Goal: Task Accomplishment & Management: Manage account settings

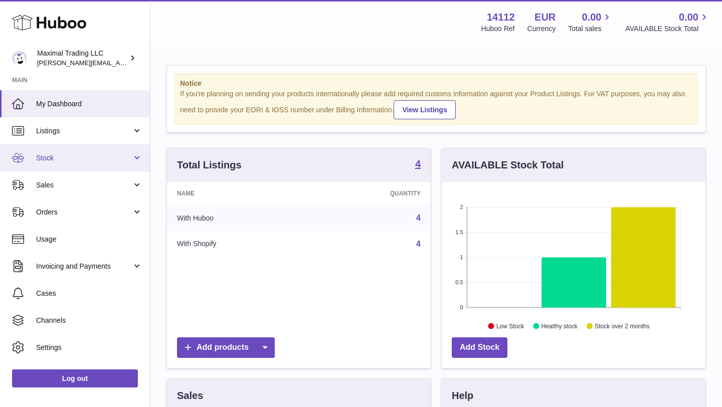
click at [81, 152] on link "Stock" at bounding box center [75, 157] width 150 height 27
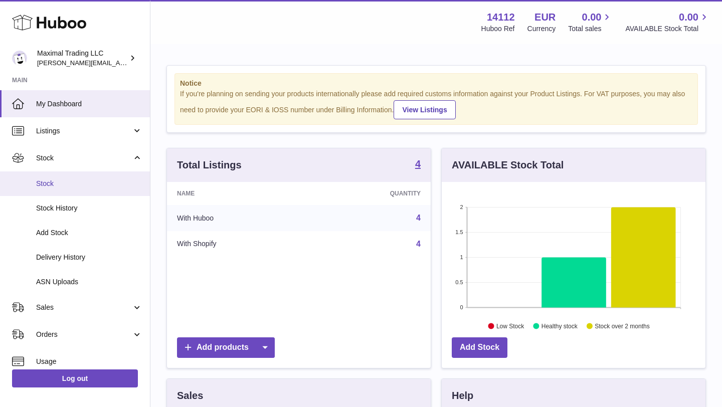
click at [80, 182] on span "Stock" at bounding box center [89, 184] width 106 height 10
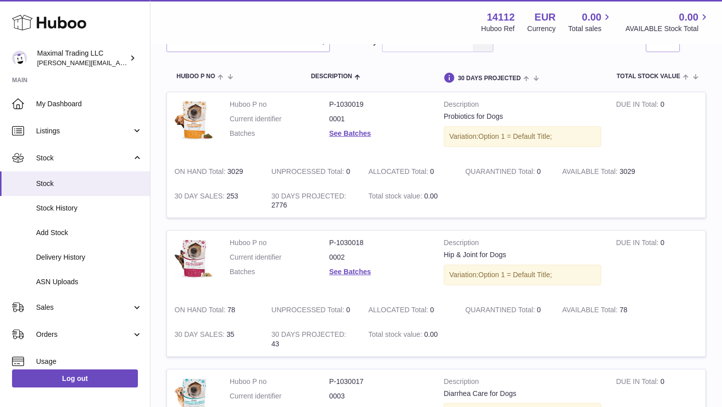
scroll to position [94, 0]
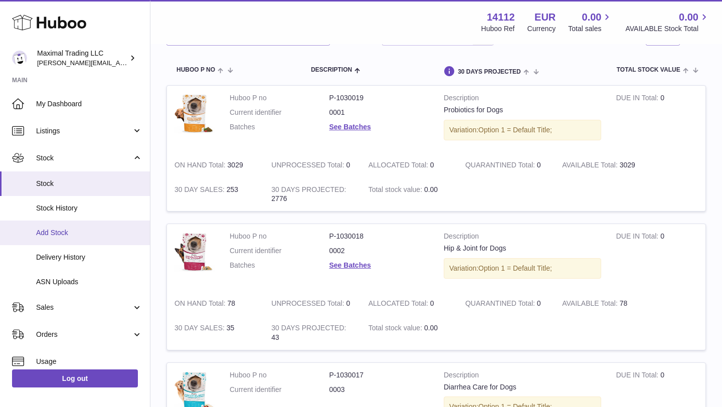
click at [72, 235] on span "Add Stock" at bounding box center [89, 233] width 106 height 10
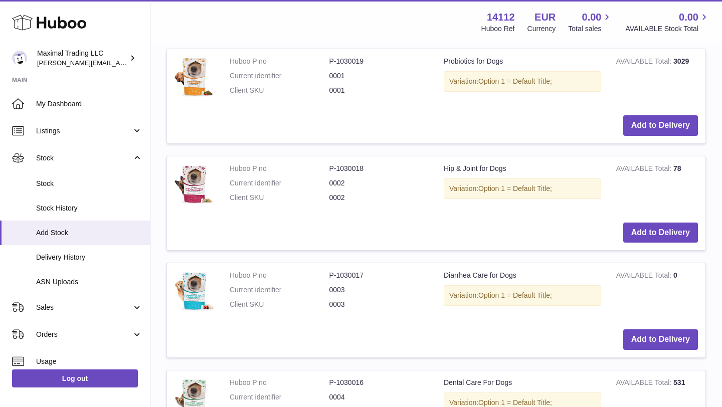
scroll to position [286, 0]
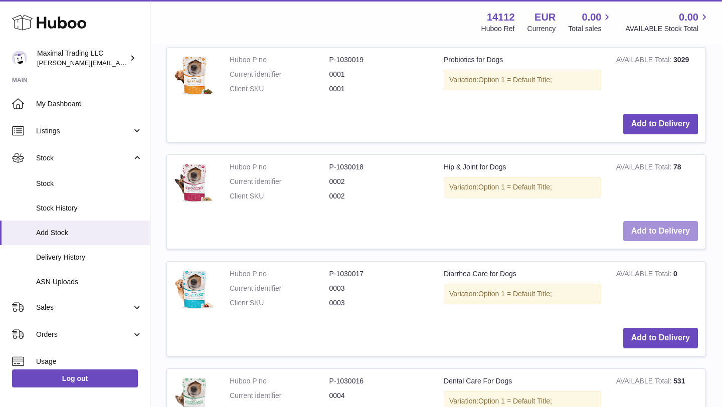
click at [640, 232] on button "Add to Delivery" at bounding box center [660, 231] width 75 height 21
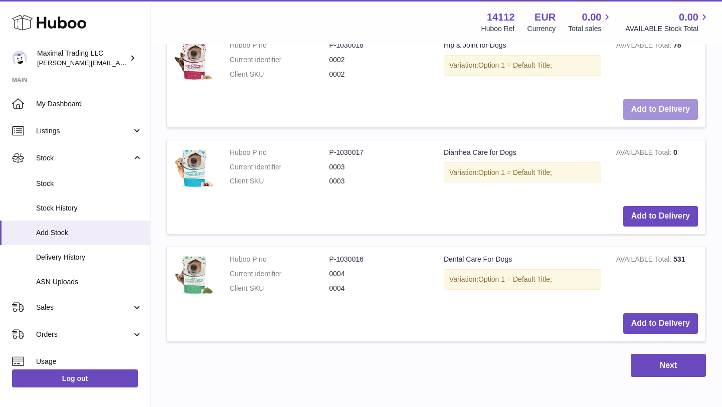
scroll to position [594, 0]
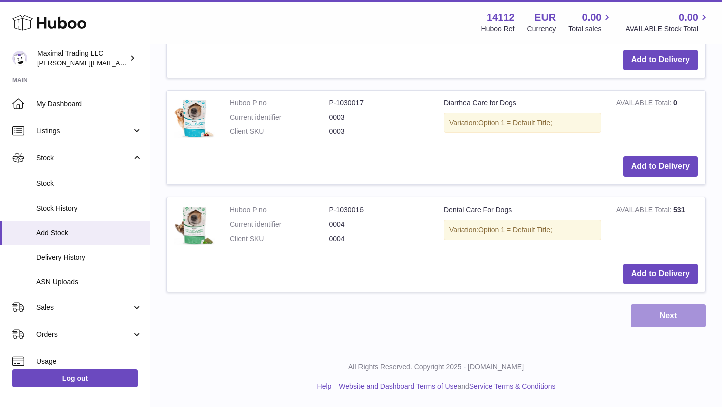
click at [665, 313] on button "Next" at bounding box center [667, 316] width 75 height 24
click at [664, 313] on button "Next" at bounding box center [667, 316] width 75 height 24
click at [672, 317] on button "Next" at bounding box center [667, 316] width 75 height 24
click at [671, 317] on button "Next" at bounding box center [667, 316] width 75 height 24
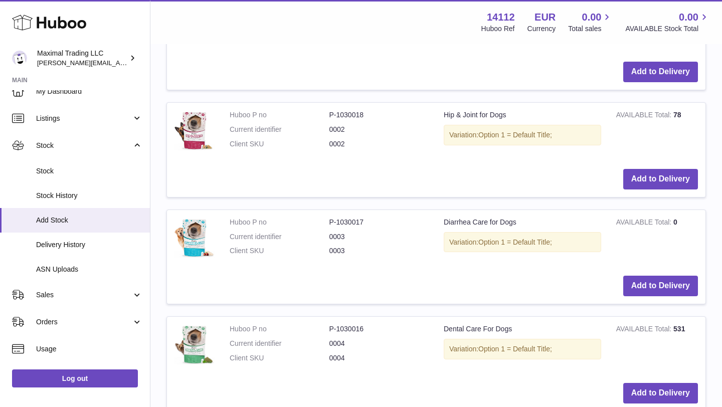
scroll to position [475, 0]
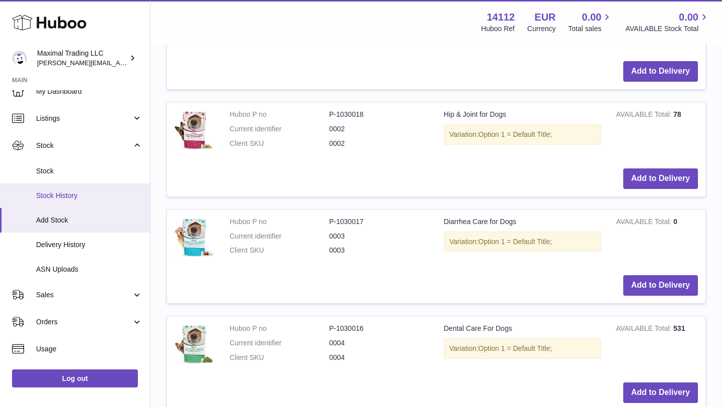
click at [85, 197] on span "Stock History" at bounding box center [89, 196] width 106 height 10
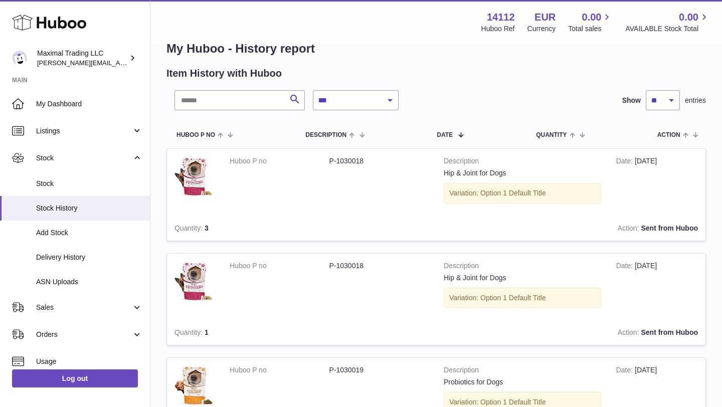
scroll to position [24, 0]
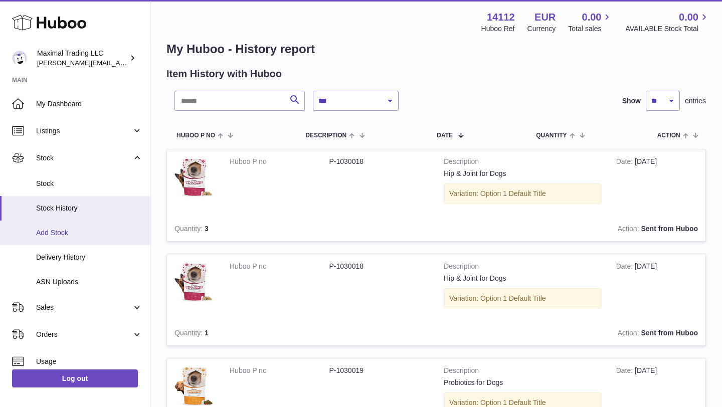
click at [103, 230] on span "Add Stock" at bounding box center [89, 233] width 106 height 10
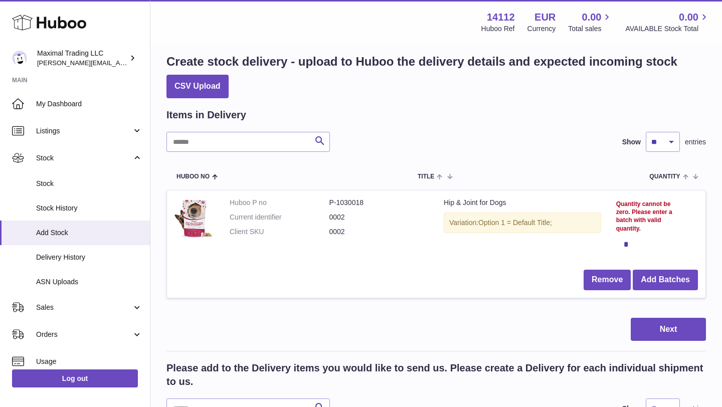
scroll to position [14, 0]
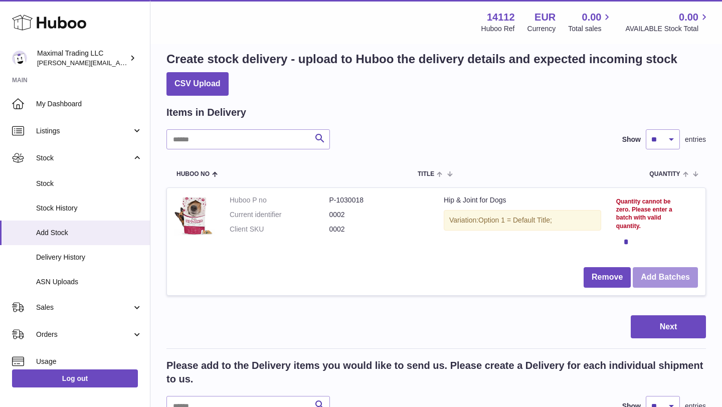
click at [653, 276] on button "Add Batches" at bounding box center [664, 277] width 65 height 21
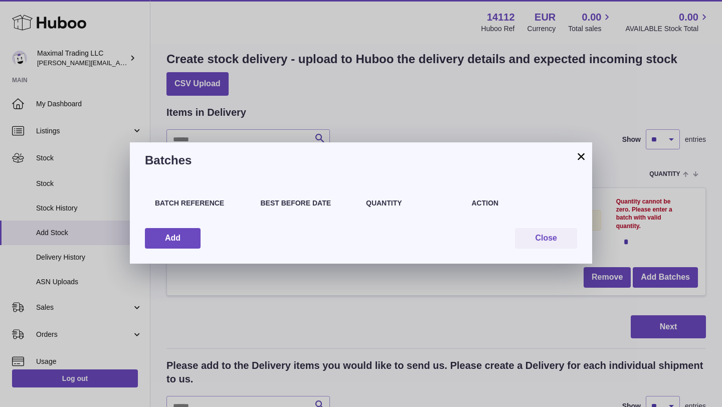
click at [181, 210] on div "Batch Reference" at bounding box center [203, 208] width 106 height 20
click at [181, 234] on button "Add" at bounding box center [173, 238] width 56 height 21
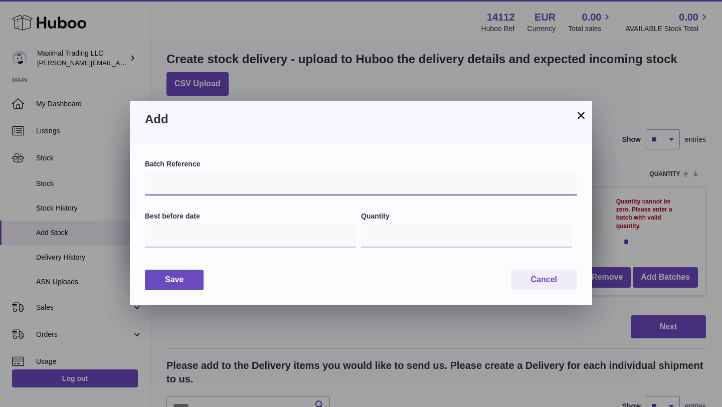
click at [171, 188] on input "text" at bounding box center [361, 183] width 432 height 24
paste input "*****"
type input "*****"
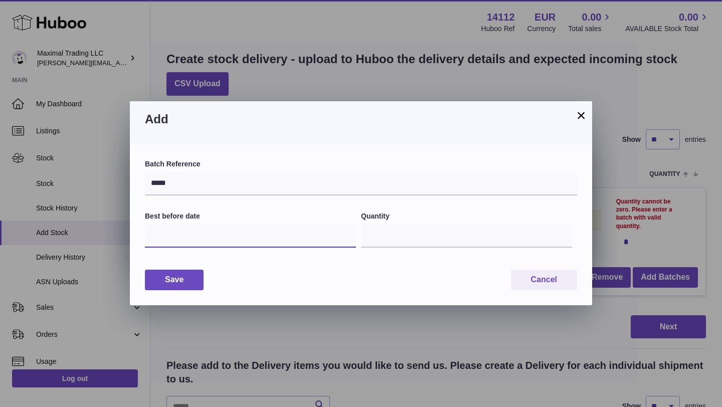
click at [169, 237] on input "text" at bounding box center [250, 235] width 211 height 24
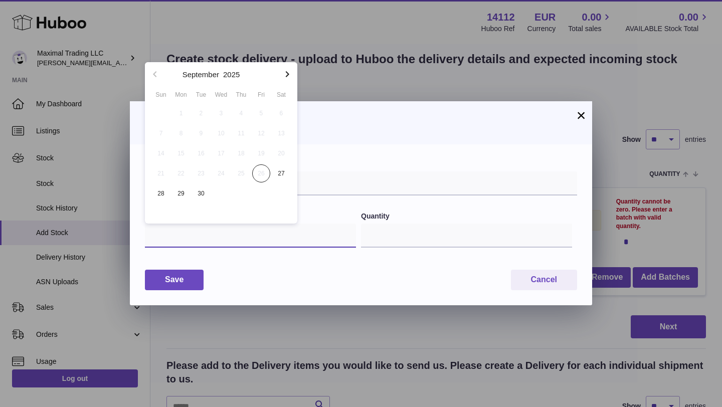
paste input "********"
click at [286, 74] on icon "button" at bounding box center [287, 74] width 12 height 12
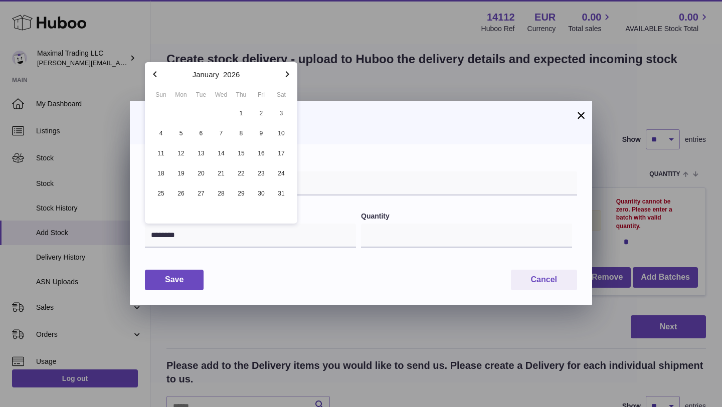
click at [286, 74] on icon "button" at bounding box center [287, 74] width 12 height 12
click at [285, 74] on icon "button" at bounding box center [287, 74] width 12 height 12
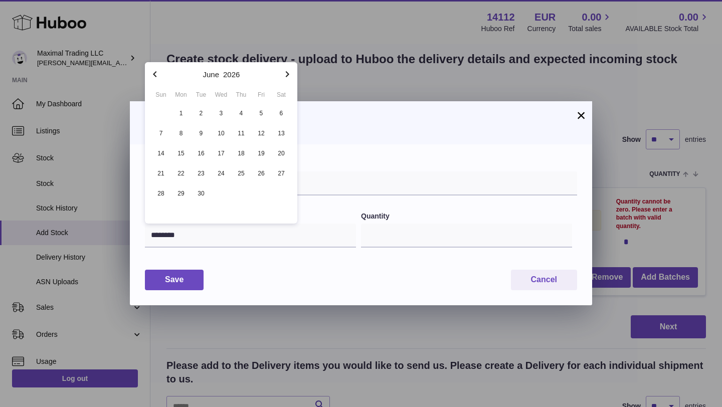
click at [285, 74] on icon "button" at bounding box center [287, 74] width 12 height 12
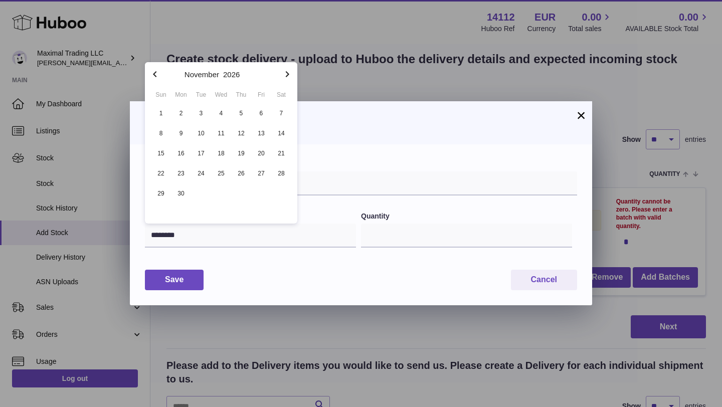
click at [285, 74] on icon "button" at bounding box center [287, 74] width 12 height 12
click at [158, 169] on span "21" at bounding box center [161, 173] width 18 height 18
type input "**********"
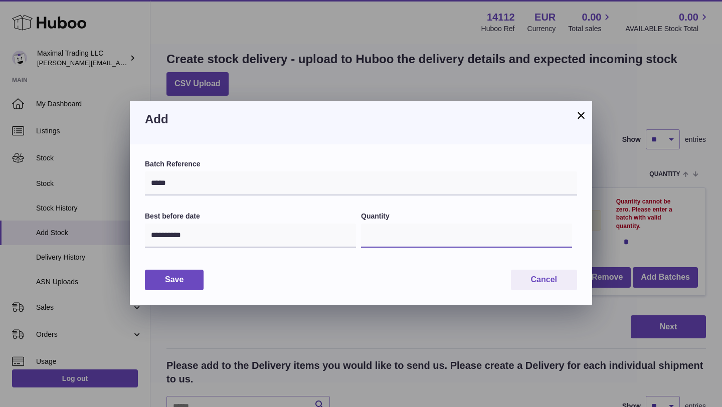
click at [373, 235] on input "*" at bounding box center [466, 235] width 211 height 24
type input "***"
click at [195, 284] on button "Save" at bounding box center [174, 280] width 59 height 21
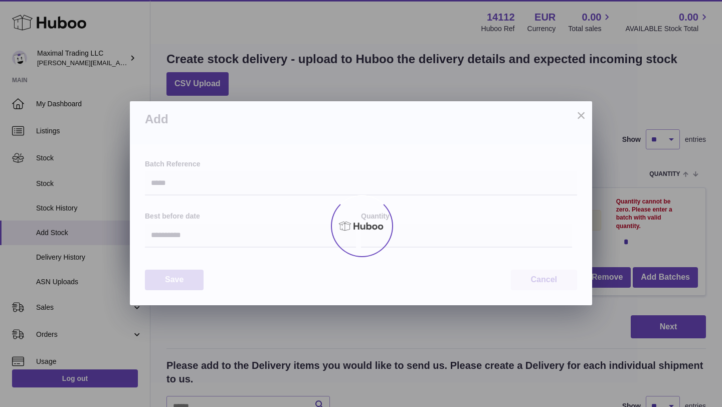
type input "***"
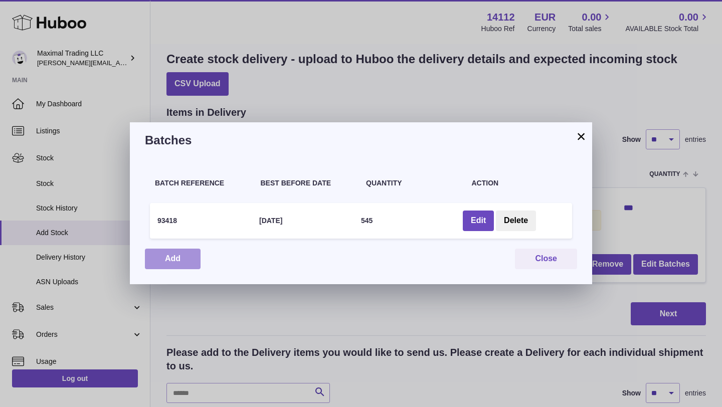
click at [185, 256] on button "Add" at bounding box center [173, 259] width 56 height 21
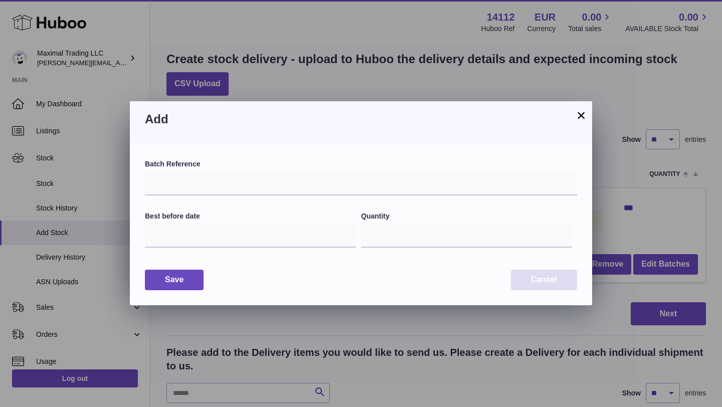
click at [532, 283] on button "Cancel" at bounding box center [544, 280] width 66 height 21
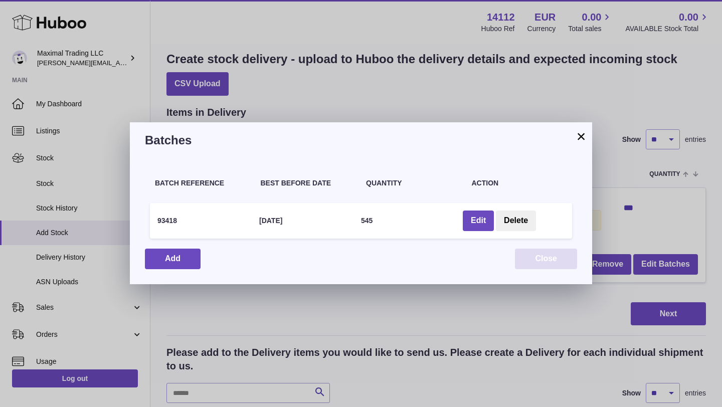
click at [544, 262] on button "Close" at bounding box center [546, 259] width 62 height 21
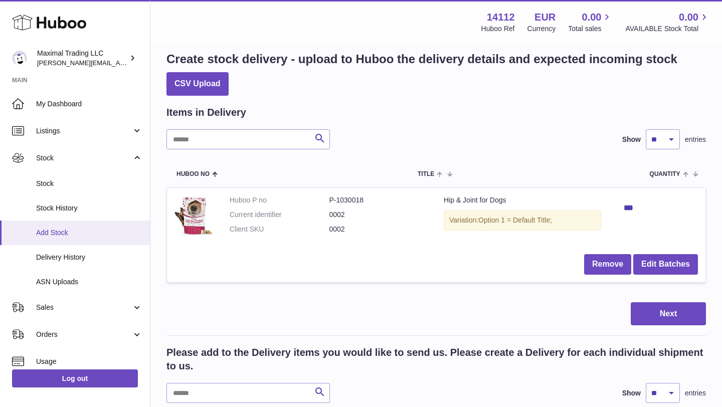
click at [102, 229] on span "Add Stock" at bounding box center [89, 233] width 106 height 10
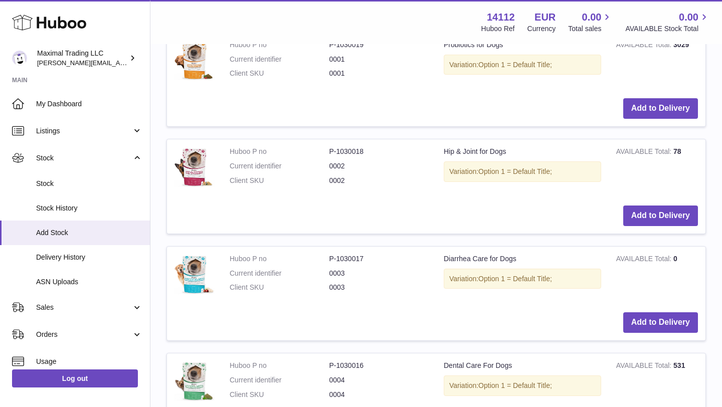
scroll to position [421, 0]
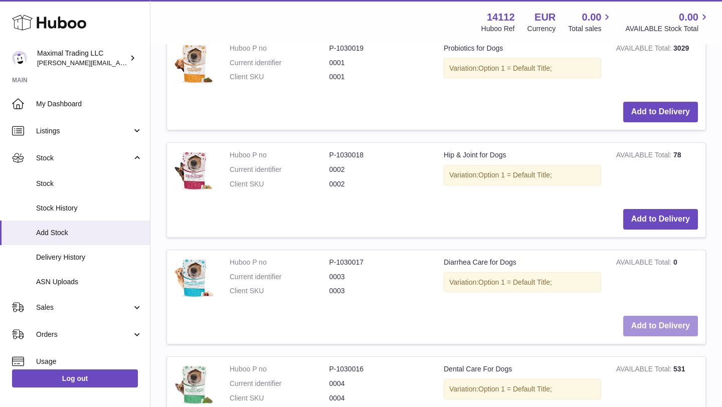
click at [649, 323] on button "Add to Delivery" at bounding box center [660, 326] width 75 height 21
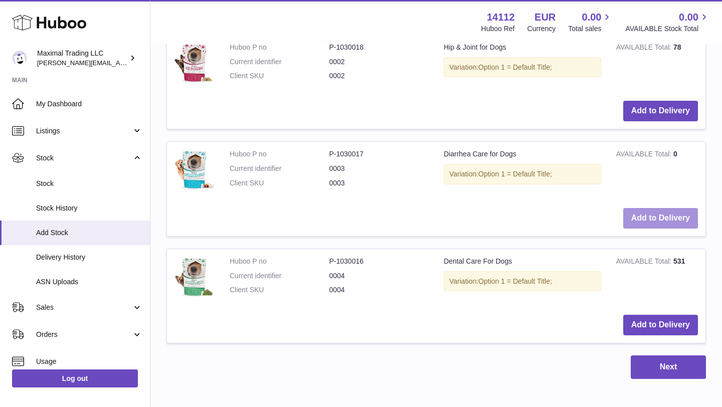
scroll to position [651, 0]
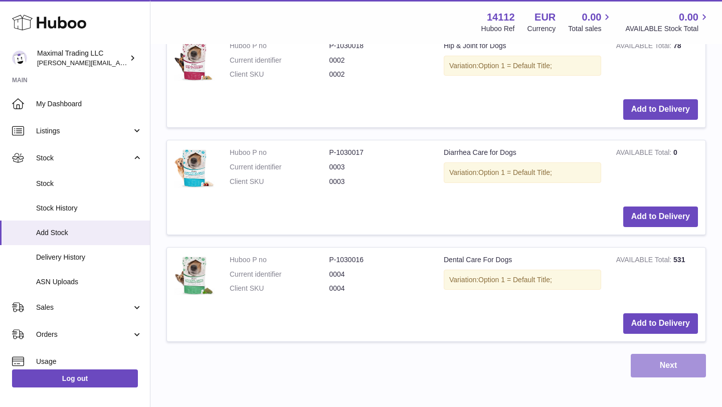
drag, startPoint x: 650, startPoint y: 362, endPoint x: 644, endPoint y: 360, distance: 6.3
click at [650, 363] on button "Next" at bounding box center [667, 366] width 75 height 24
click at [648, 359] on button "Next" at bounding box center [667, 366] width 75 height 24
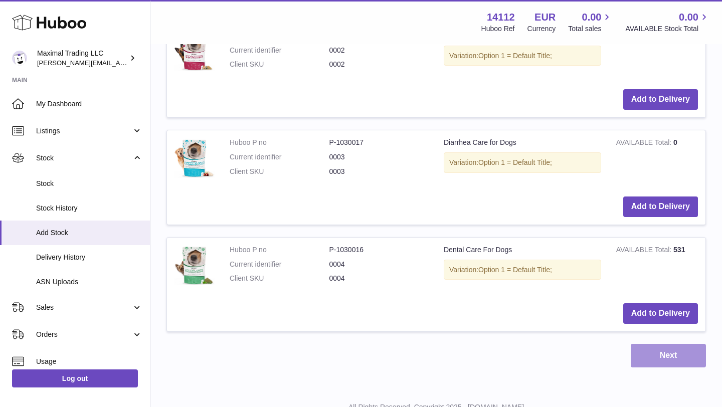
scroll to position [660, 0]
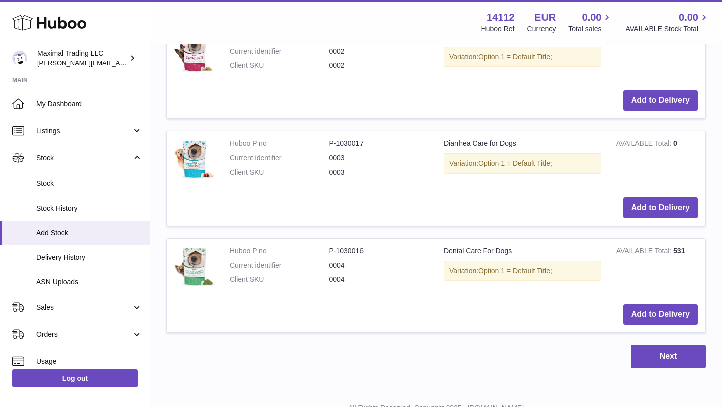
click at [563, 190] on td "Add to Delivery" at bounding box center [436, 208] width 538 height 36
click at [665, 212] on button "Add to Delivery" at bounding box center [660, 207] width 75 height 21
click at [673, 354] on button "Next" at bounding box center [667, 357] width 75 height 24
click at [668, 352] on button "Next" at bounding box center [667, 357] width 75 height 24
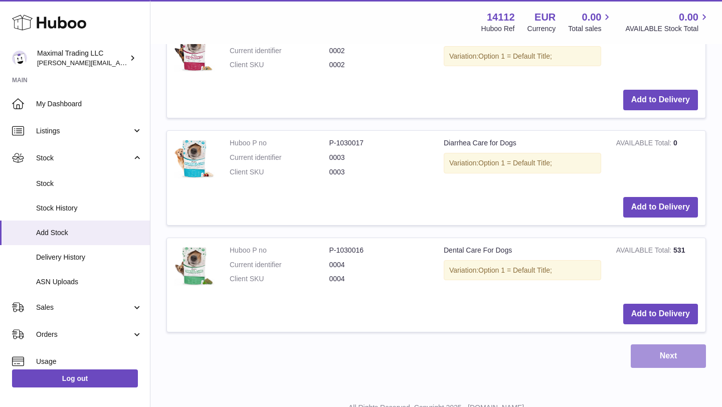
click at [668, 352] on button "Next" at bounding box center [667, 356] width 75 height 24
click at [48, 227] on link "Add Stock" at bounding box center [75, 232] width 150 height 25
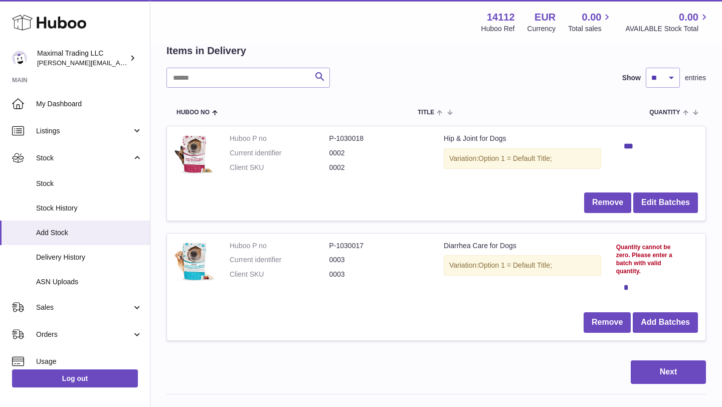
scroll to position [77, 0]
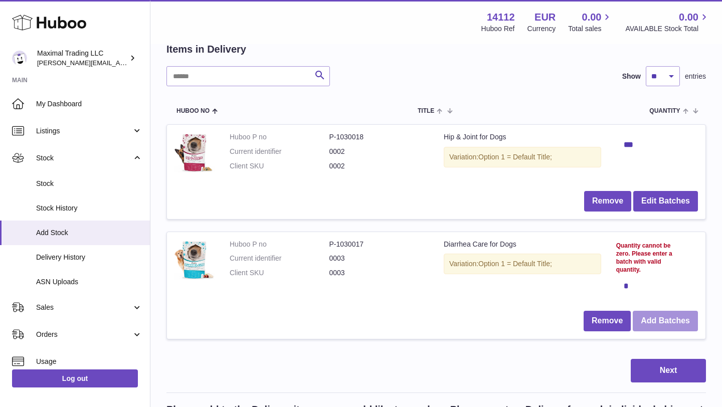
click at [658, 316] on button "Add Batches" at bounding box center [664, 321] width 65 height 21
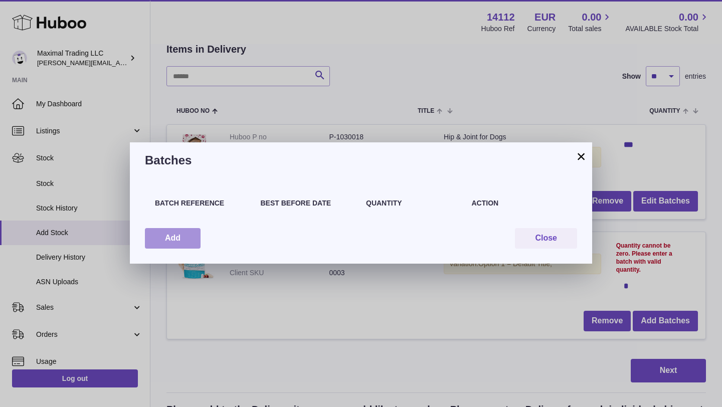
click at [188, 233] on button "Add" at bounding box center [173, 238] width 56 height 21
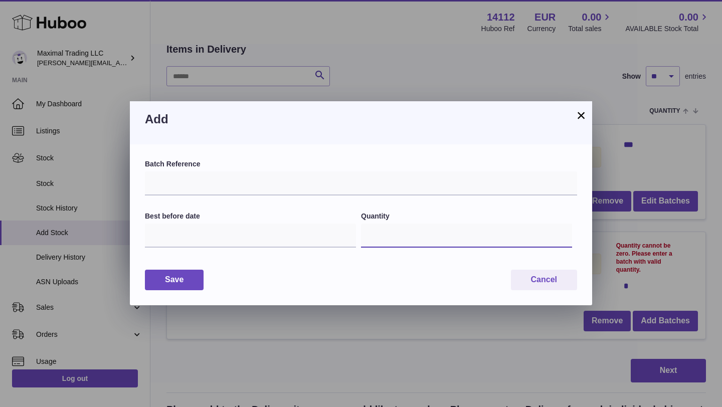
click at [411, 236] on input "*" at bounding box center [466, 235] width 211 height 24
type input "***"
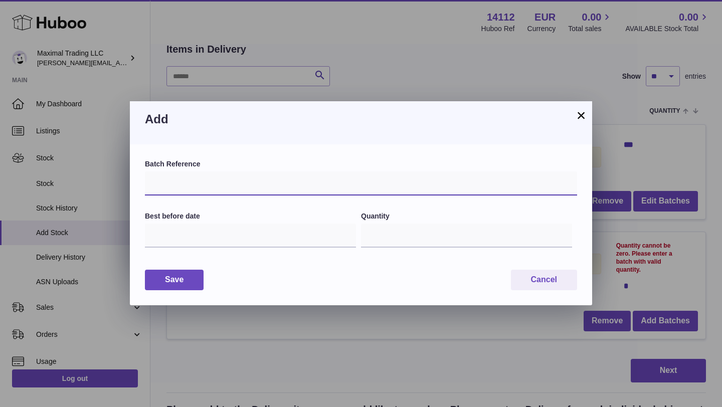
click at [214, 186] on input "text" at bounding box center [361, 183] width 432 height 24
click at [203, 186] on input "text" at bounding box center [361, 183] width 432 height 24
paste input "*****"
type input "*****"
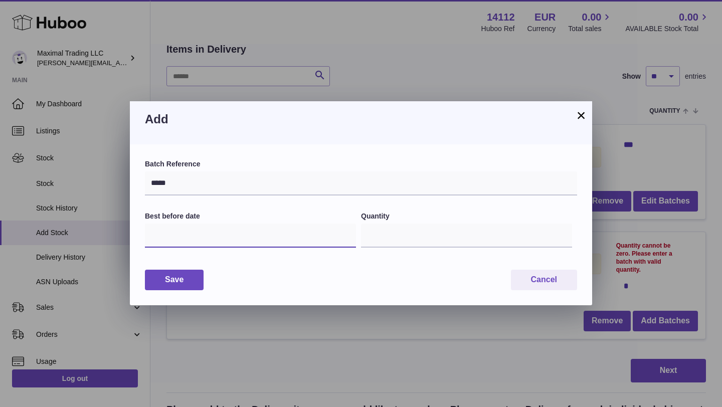
click at [185, 239] on input "text" at bounding box center [250, 235] width 211 height 24
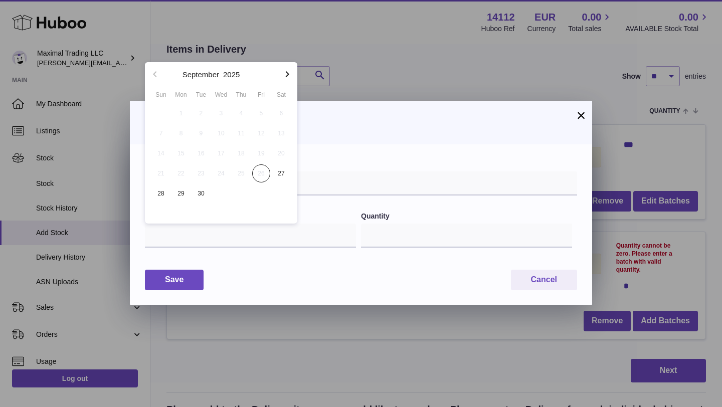
click at [288, 71] on icon "button" at bounding box center [287, 74] width 12 height 12
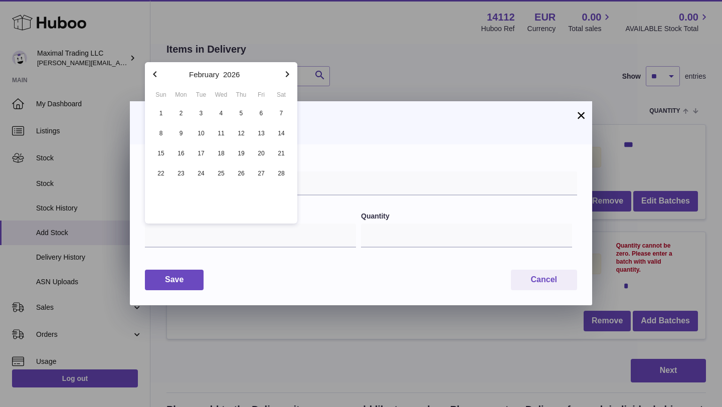
click at [288, 71] on icon "button" at bounding box center [287, 74] width 12 height 12
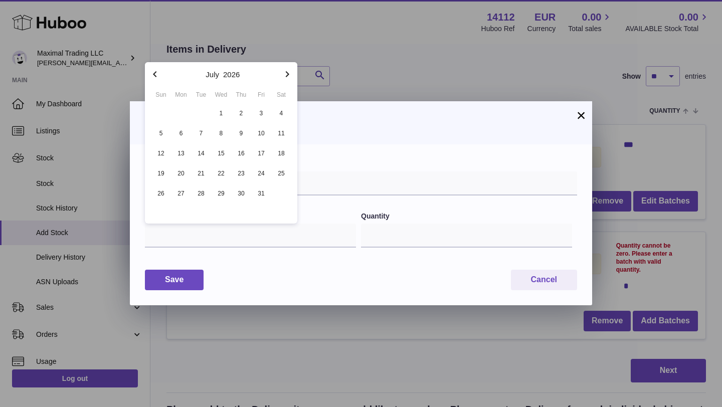
click at [288, 71] on icon "button" at bounding box center [287, 74] width 12 height 12
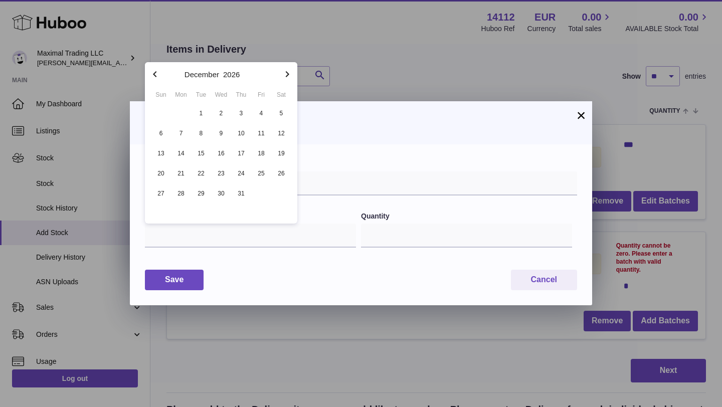
click at [288, 71] on icon "button" at bounding box center [287, 74] width 12 height 12
click at [162, 170] on span "21" at bounding box center [161, 173] width 18 height 18
type input "**********"
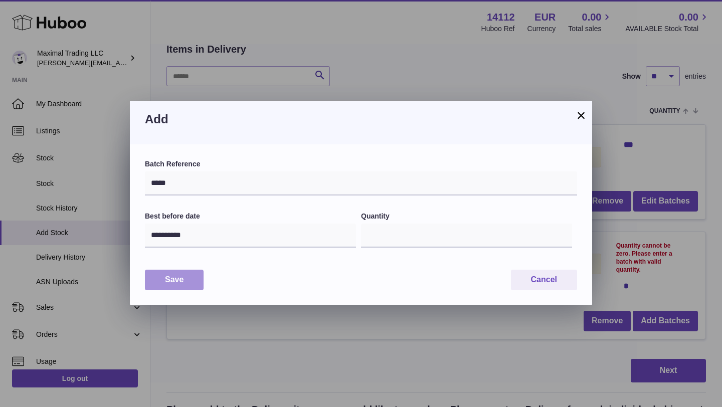
click at [175, 273] on button "Save" at bounding box center [174, 280] width 59 height 21
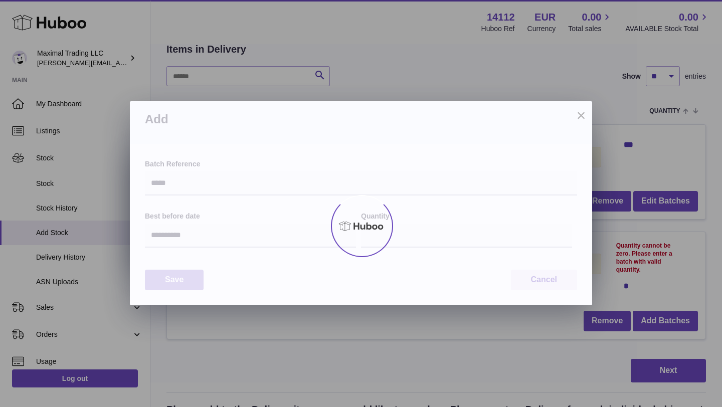
type input "***"
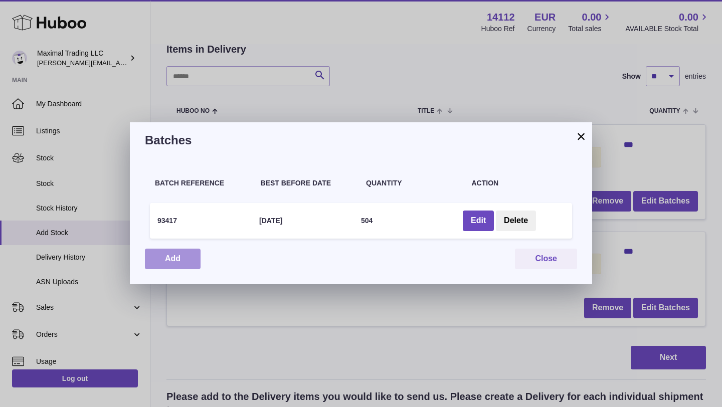
click at [181, 260] on button "Add" at bounding box center [173, 259] width 56 height 21
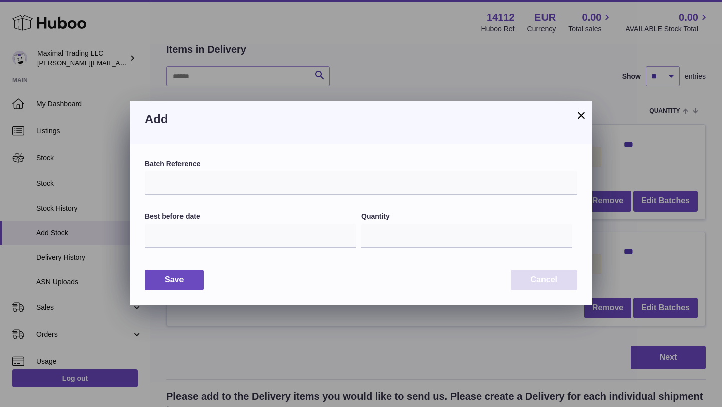
click at [529, 279] on button "Cancel" at bounding box center [544, 280] width 66 height 21
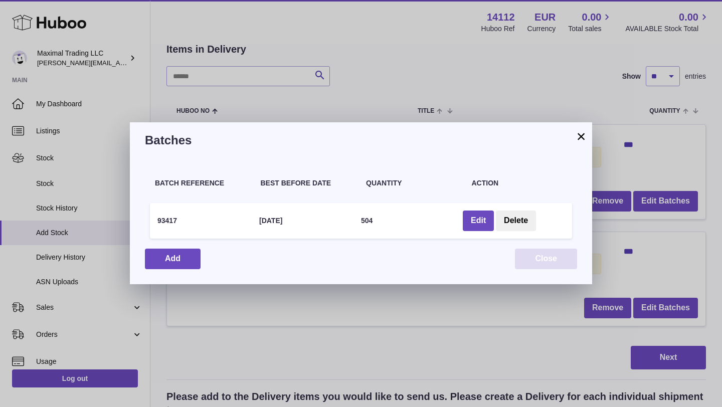
click at [538, 263] on button "Close" at bounding box center [546, 259] width 62 height 21
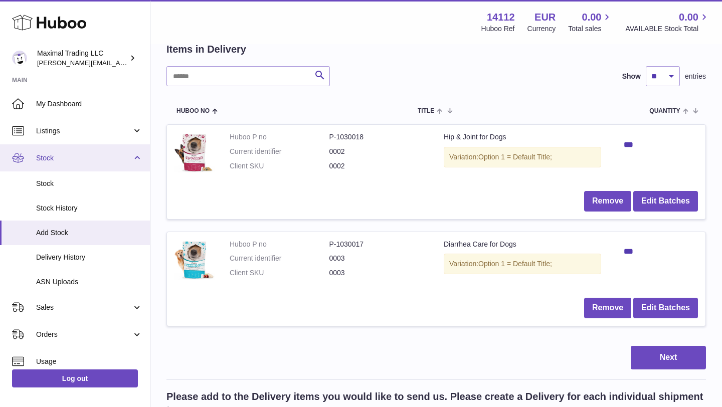
click at [58, 154] on span "Stock" at bounding box center [84, 158] width 96 height 10
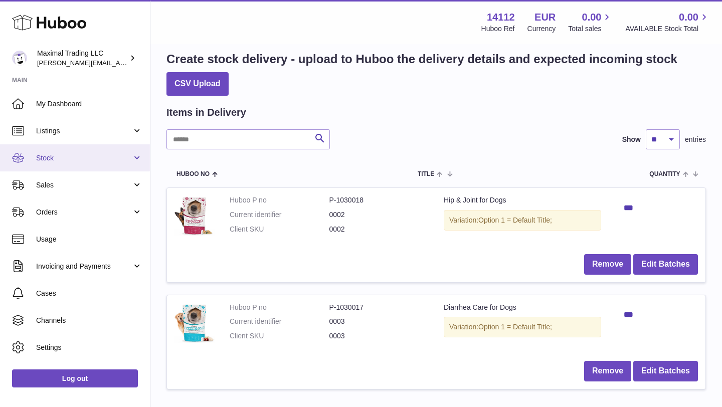
scroll to position [0, 0]
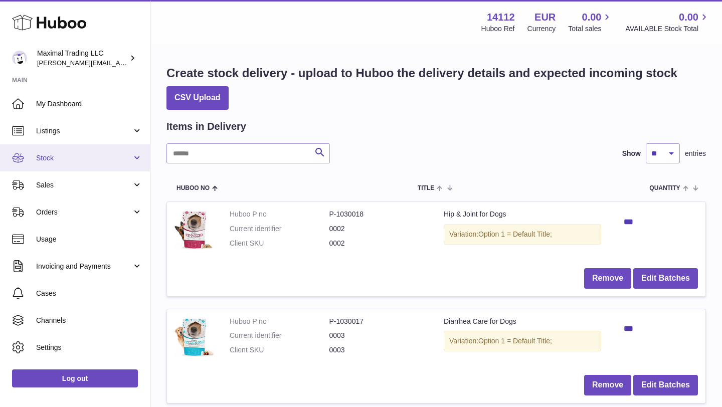
click at [74, 157] on span "Stock" at bounding box center [84, 158] width 96 height 10
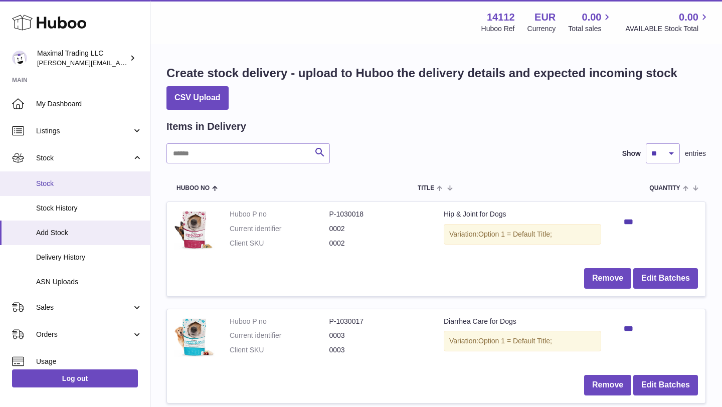
click at [61, 187] on span "Stock" at bounding box center [89, 184] width 106 height 10
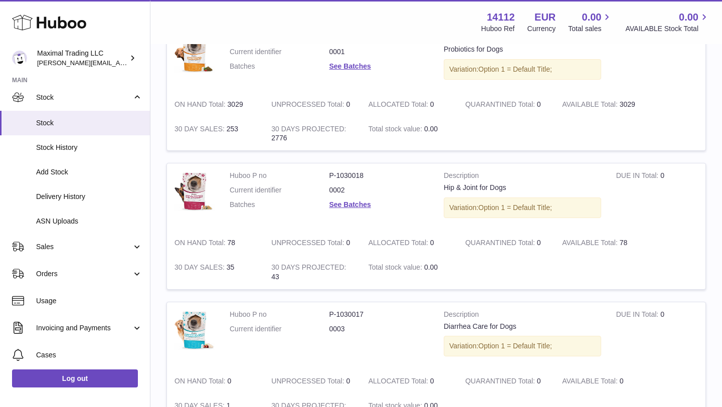
scroll to position [174, 0]
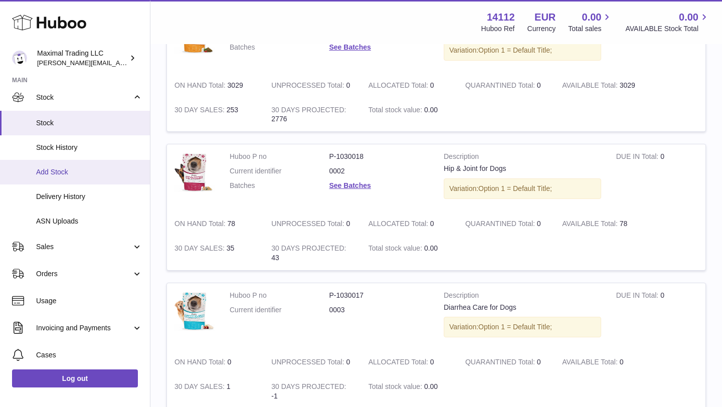
click at [74, 168] on span "Add Stock" at bounding box center [89, 172] width 106 height 10
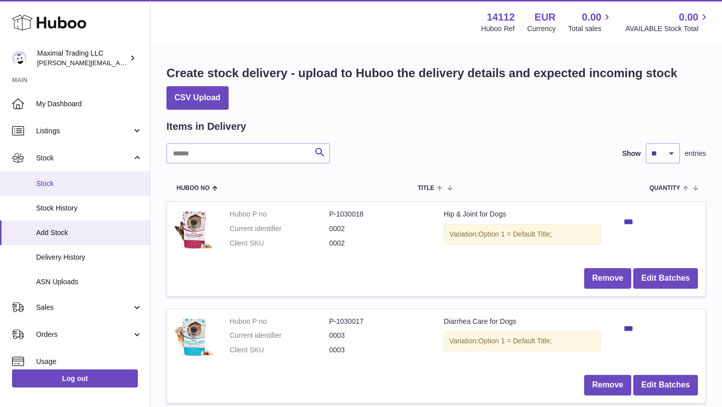
click at [57, 176] on link "Stock" at bounding box center [75, 183] width 150 height 25
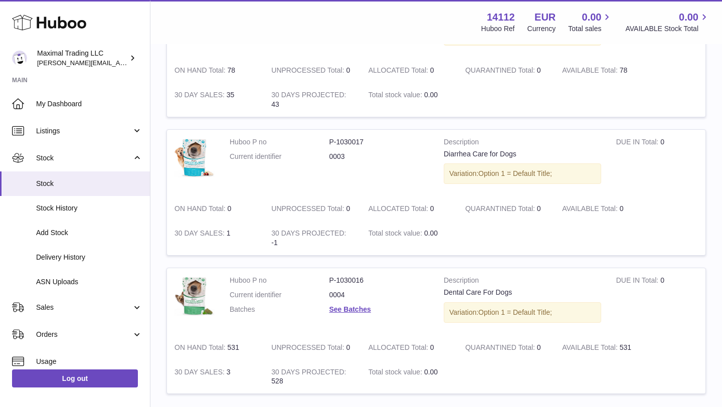
scroll to position [330, 0]
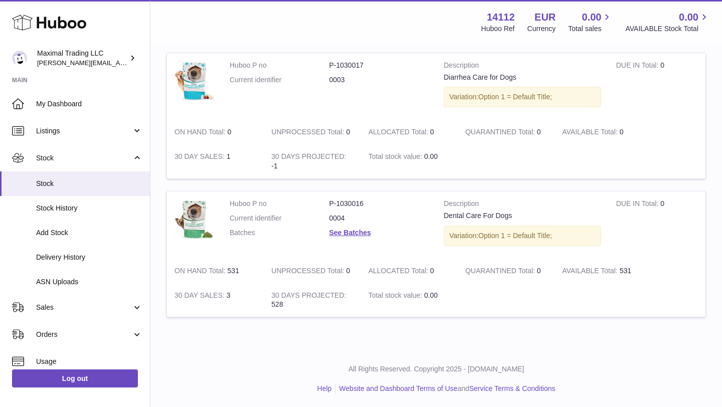
scroll to position [406, 0]
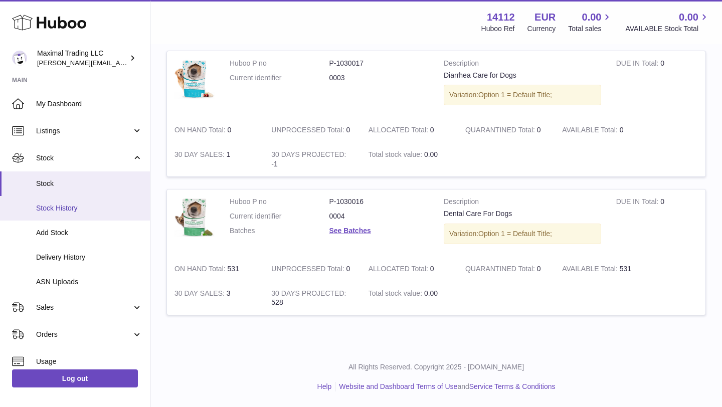
click at [83, 201] on link "Stock History" at bounding box center [75, 208] width 150 height 25
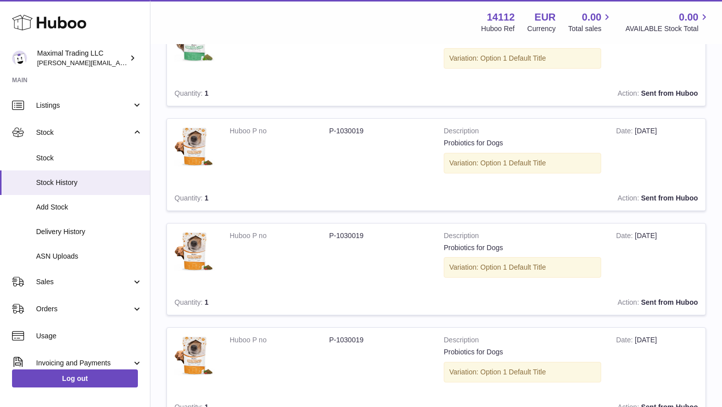
scroll to position [578, 0]
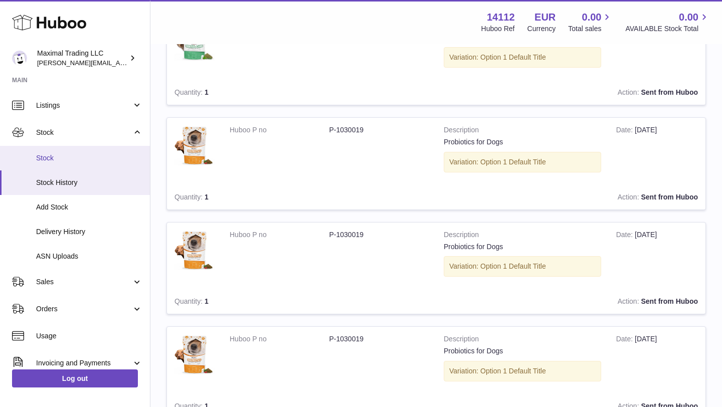
click at [68, 162] on span "Stock" at bounding box center [89, 158] width 106 height 10
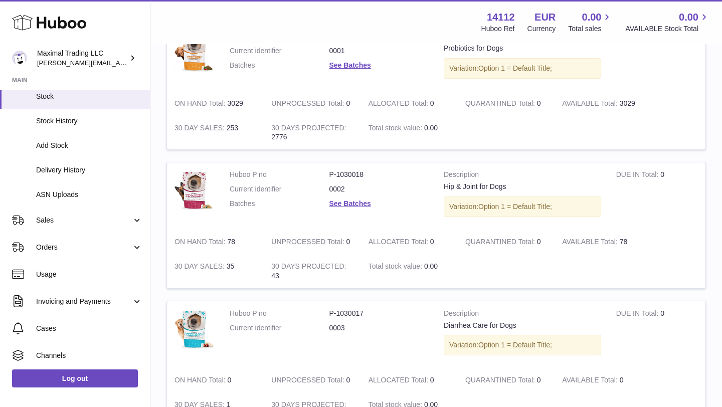
scroll to position [159, 0]
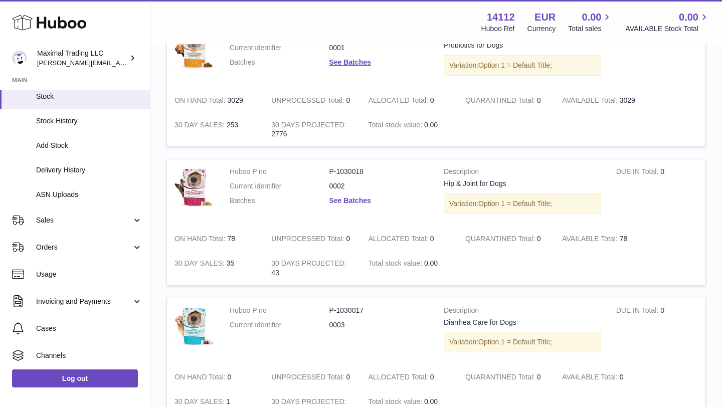
click at [343, 202] on link "See Batches" at bounding box center [350, 200] width 42 height 8
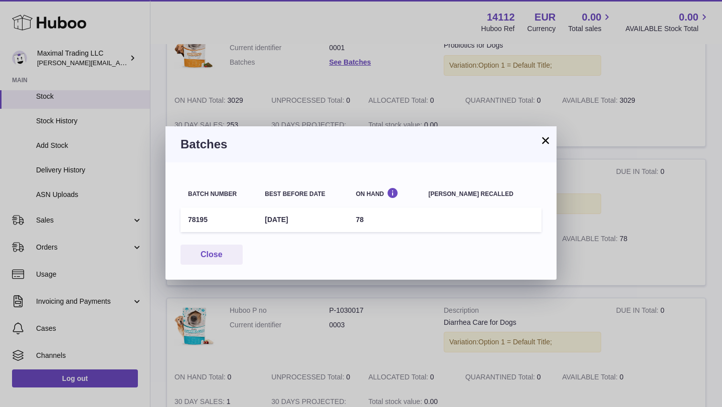
click at [542, 141] on button "×" at bounding box center [545, 140] width 12 height 12
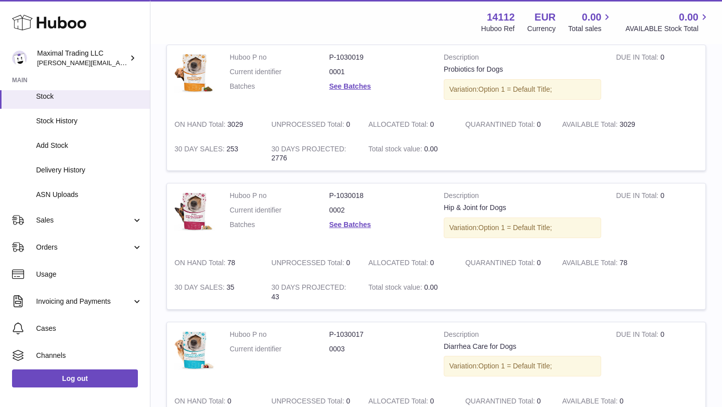
scroll to position [0, 0]
